Goal: Task Accomplishment & Management: Use online tool/utility

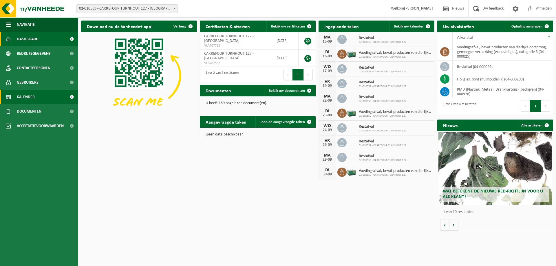
click at [28, 98] on span "Kalender" at bounding box center [26, 97] width 18 height 14
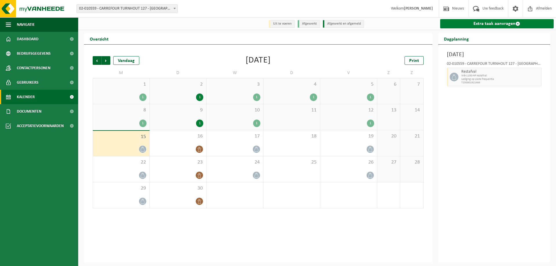
click at [496, 24] on link "Extra taak aanvragen" at bounding box center [497, 23] width 114 height 9
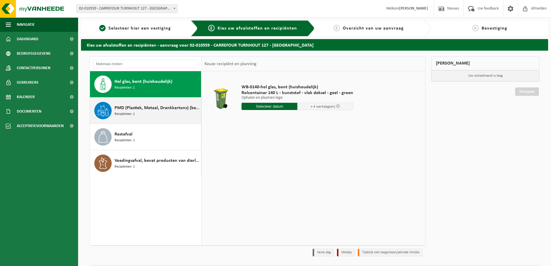
click at [151, 114] on div "PMD (Plastiek, Metaal, Drankkartons) (bedrijven) Recipiënten: 1" at bounding box center [157, 110] width 85 height 17
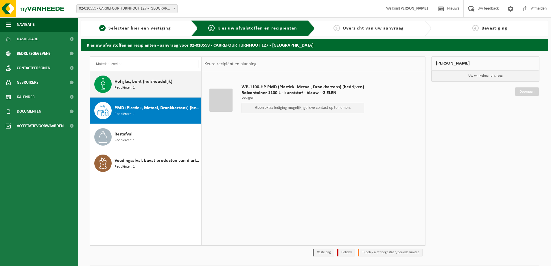
click at [128, 85] on span "Recipiënten: 1" at bounding box center [125, 87] width 20 height 5
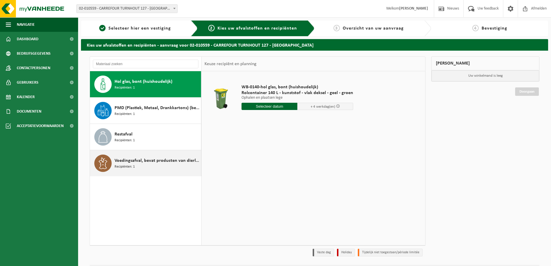
click at [137, 164] on div "Voedingsafval, bevat producten van dierlijke oorsprong, gemengde verpakking (ex…" at bounding box center [157, 163] width 85 height 17
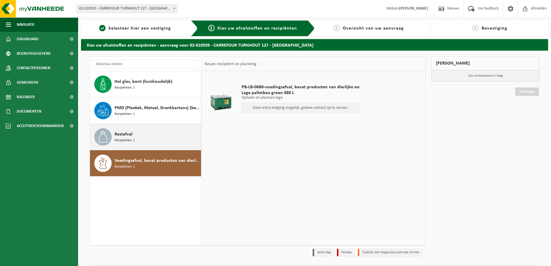
click at [126, 138] on span "Recipiënten: 1" at bounding box center [125, 140] width 20 height 5
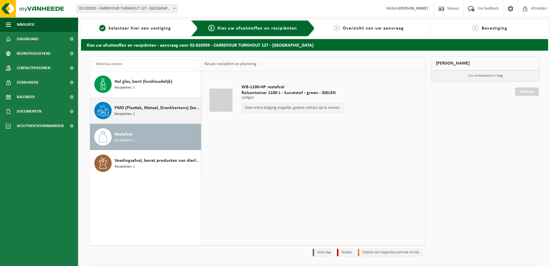
click at [125, 111] on span "Recipiënten: 1" at bounding box center [125, 113] width 20 height 5
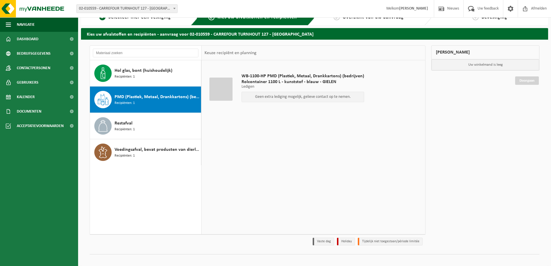
scroll to position [17, 0]
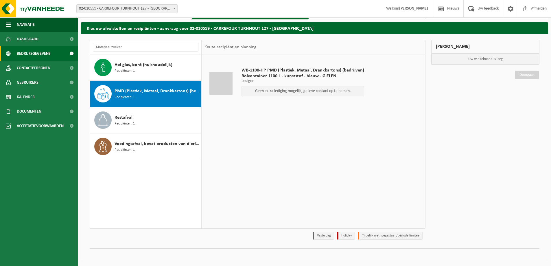
click at [39, 54] on span "Bedrijfsgegevens" at bounding box center [34, 53] width 34 height 14
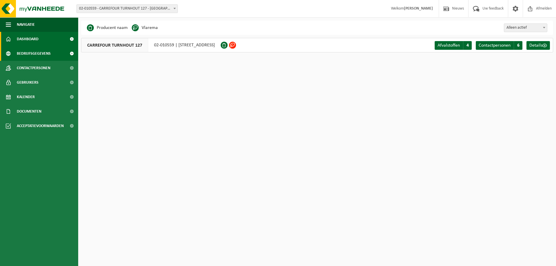
click at [39, 36] on link "Dashboard" at bounding box center [39, 39] width 78 height 14
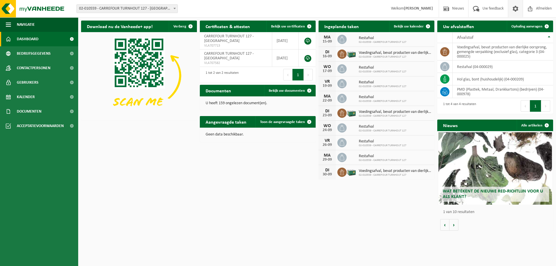
click at [511, 10] on span at bounding box center [515, 8] width 9 height 17
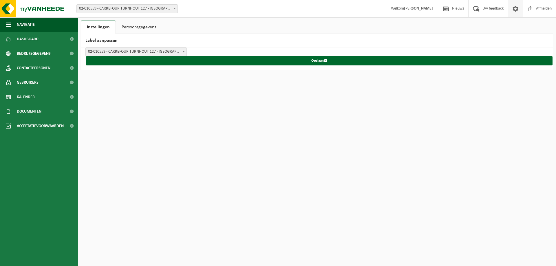
click at [145, 30] on link "Persoonsgegevens" at bounding box center [139, 27] width 46 height 13
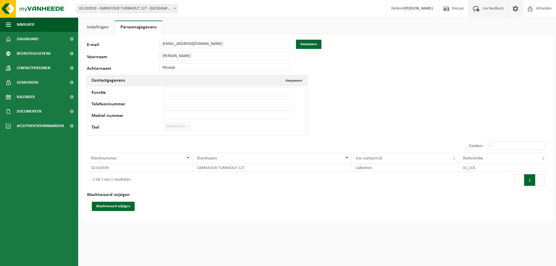
click at [477, 9] on span at bounding box center [476, 8] width 10 height 17
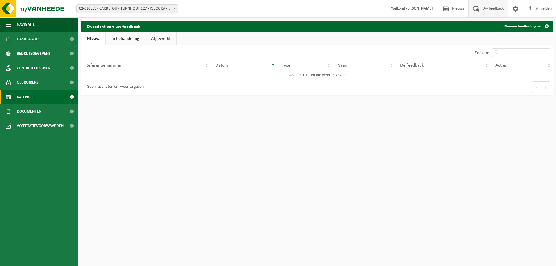
click at [29, 98] on span "Kalender" at bounding box center [26, 97] width 18 height 14
